Goal: Transaction & Acquisition: Purchase product/service

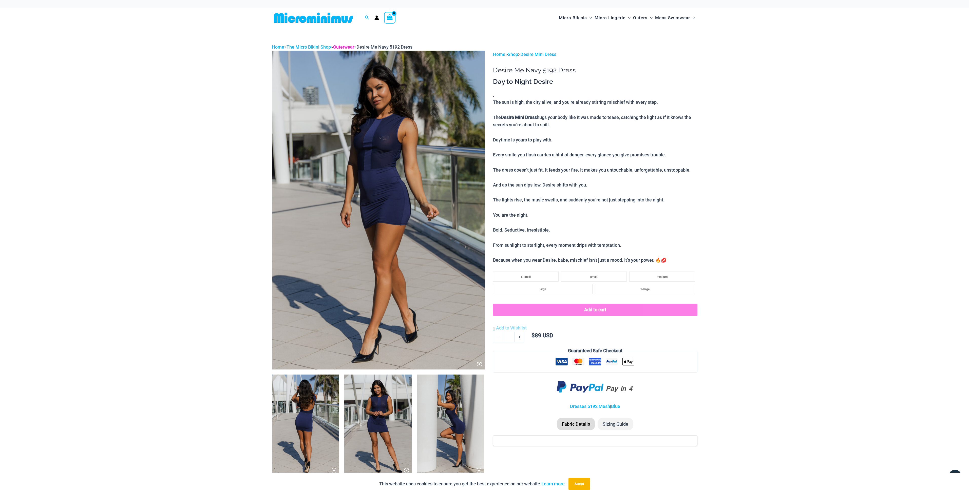
click at [343, 47] on link "Outerwear" at bounding box center [343, 46] width 21 height 5
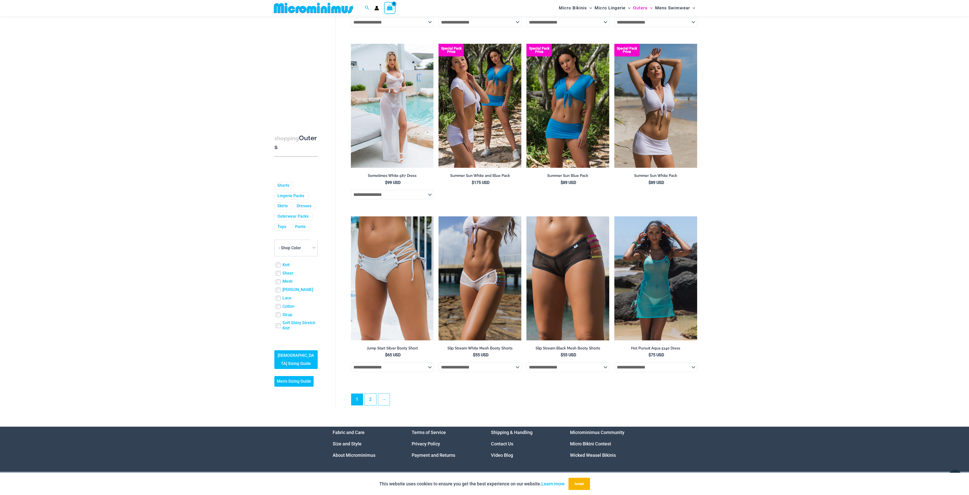
scroll to position [1139, 0]
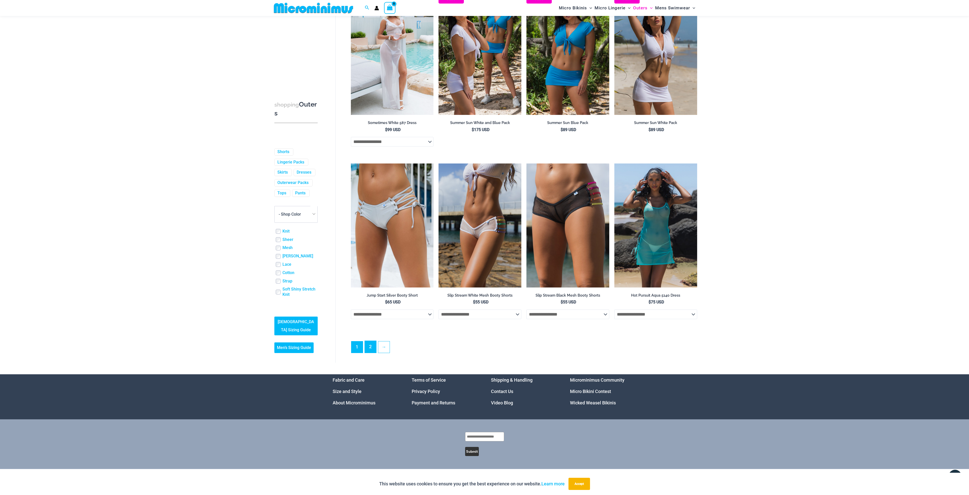
click at [371, 353] on link "2" at bounding box center [370, 347] width 11 height 12
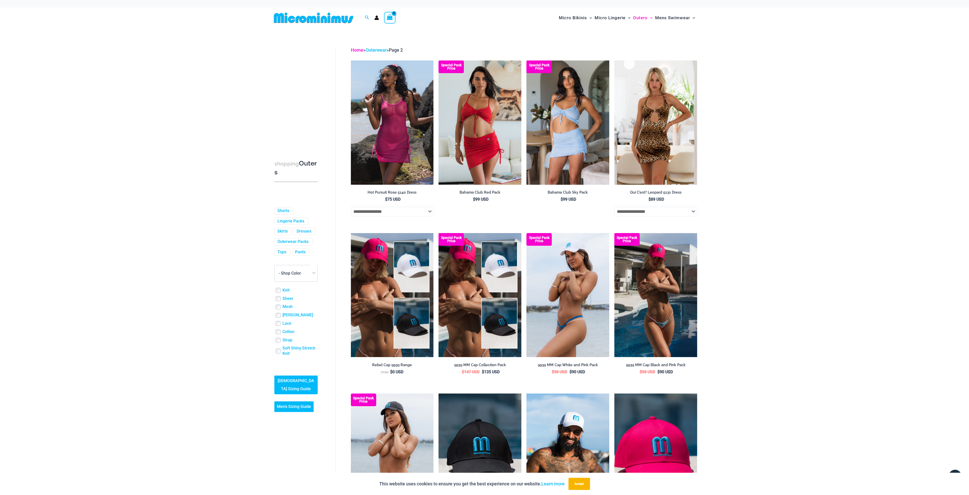
click at [356, 48] on link "Home" at bounding box center [357, 49] width 12 height 5
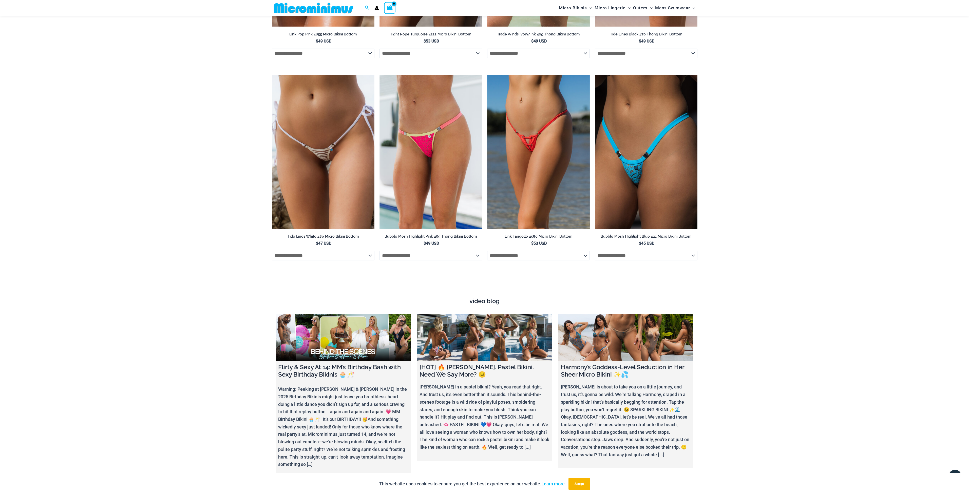
scroll to position [1801, 0]
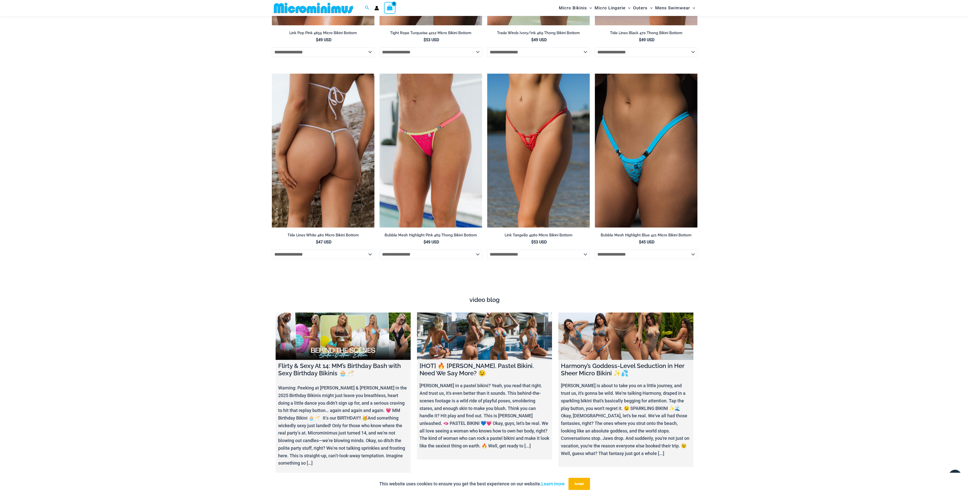
click at [318, 132] on img at bounding box center [323, 151] width 103 height 154
